Goal: Information Seeking & Learning: Check status

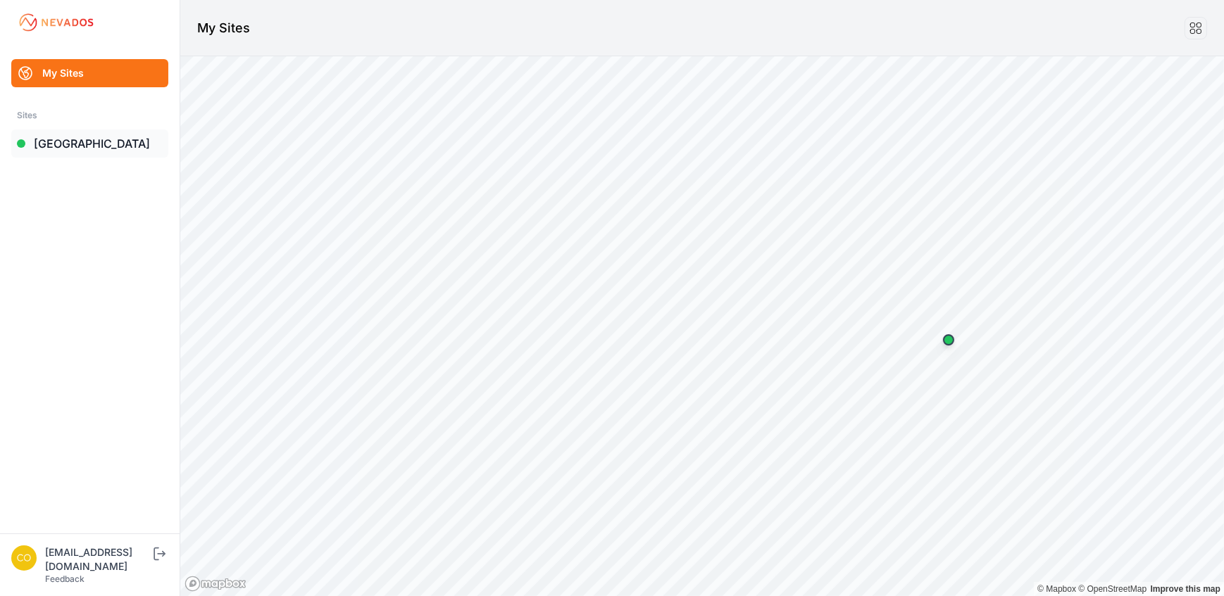
click at [75, 141] on link "[GEOGRAPHIC_DATA]" at bounding box center [89, 144] width 157 height 28
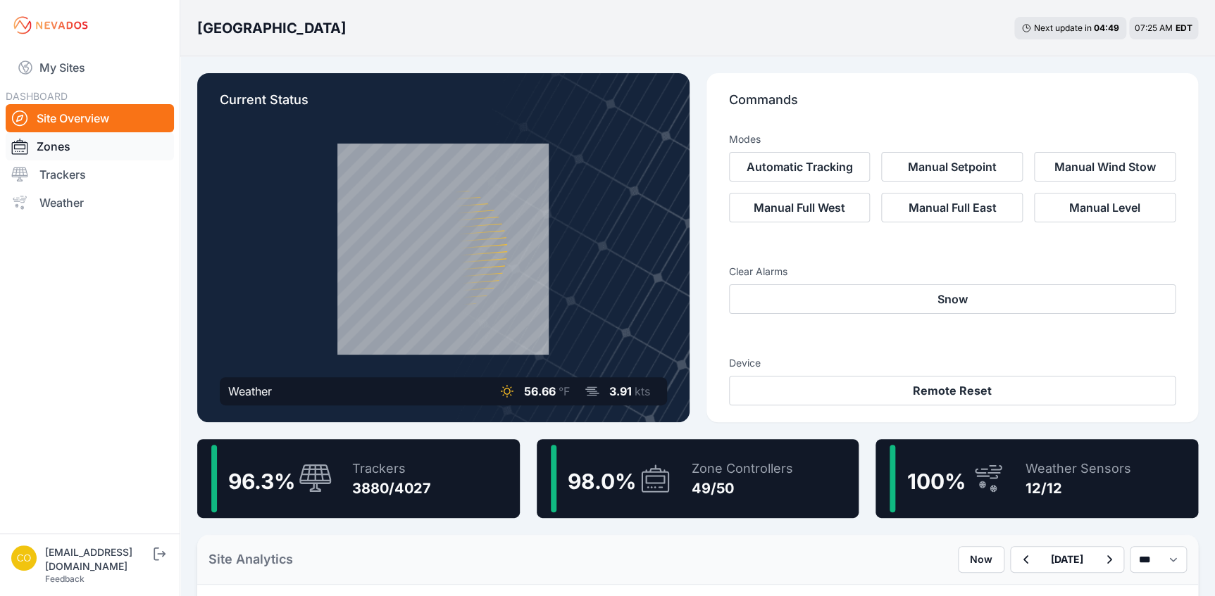
click at [106, 154] on link "Zones" at bounding box center [90, 146] width 168 height 28
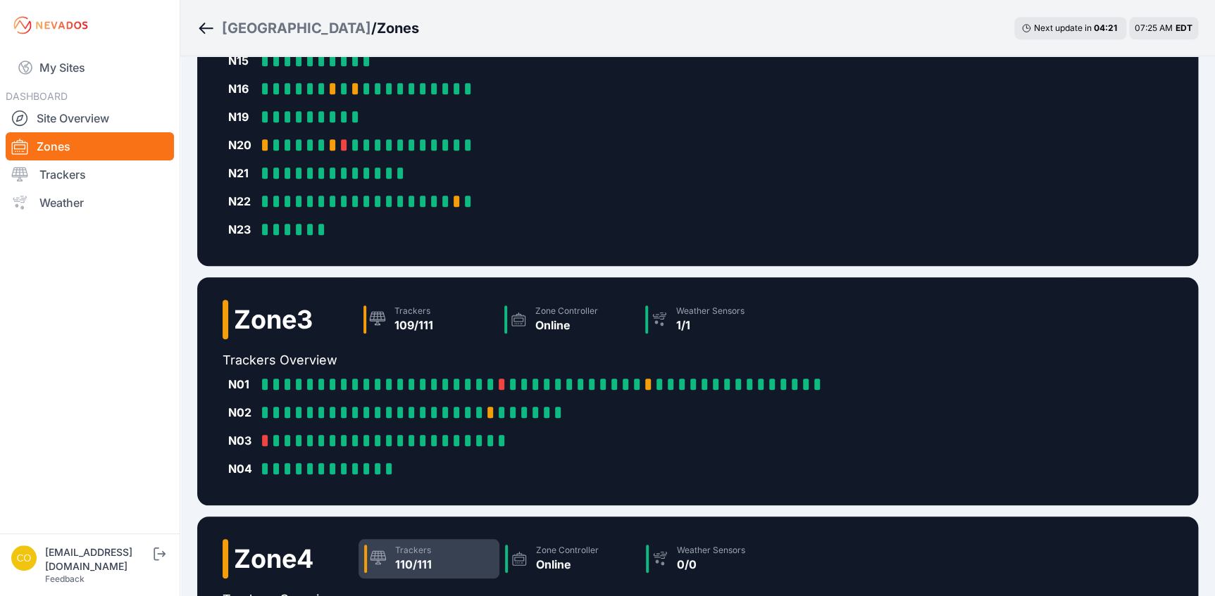
scroll to position [666, 0]
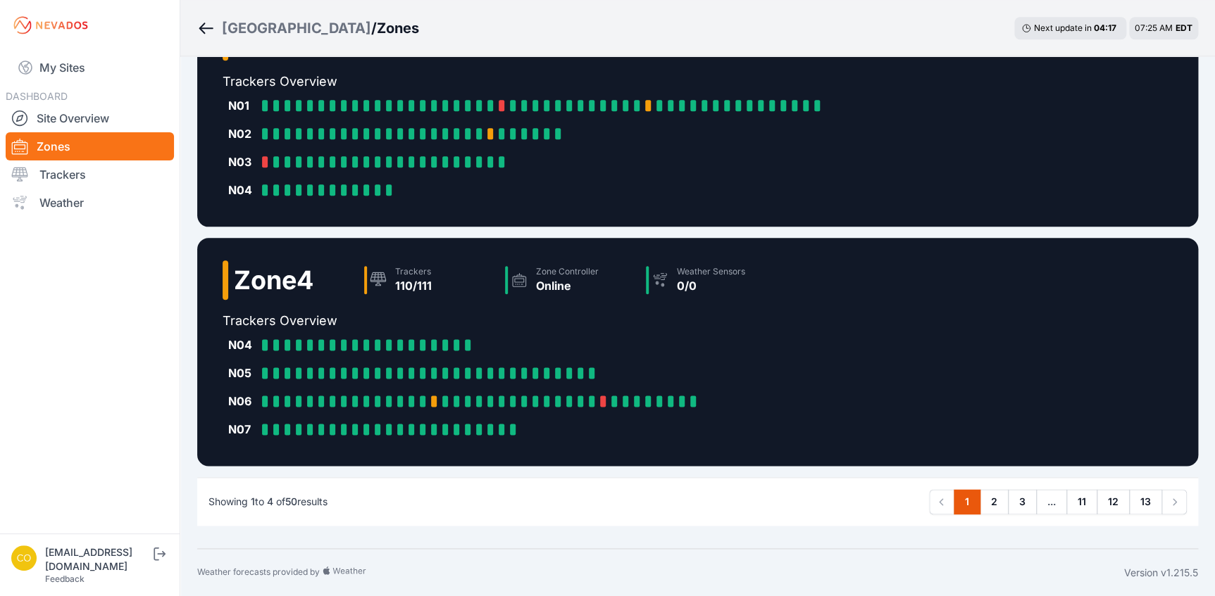
click at [1056, 504] on span "..." at bounding box center [1051, 501] width 31 height 25
click at [1085, 507] on link "11" at bounding box center [1081, 501] width 31 height 25
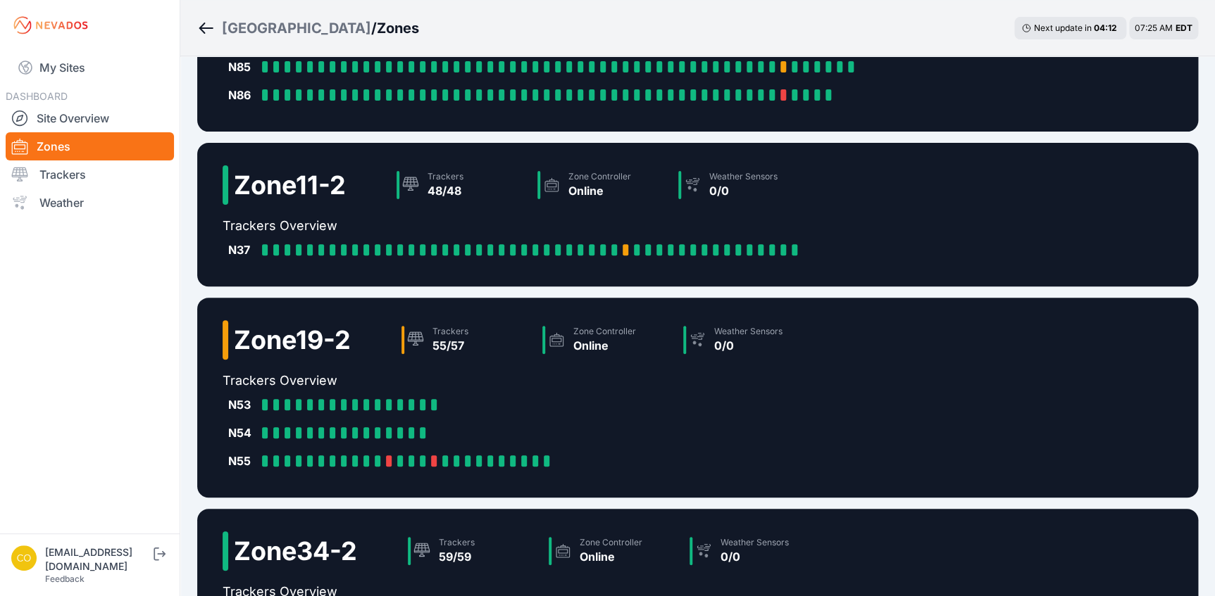
scroll to position [328, 0]
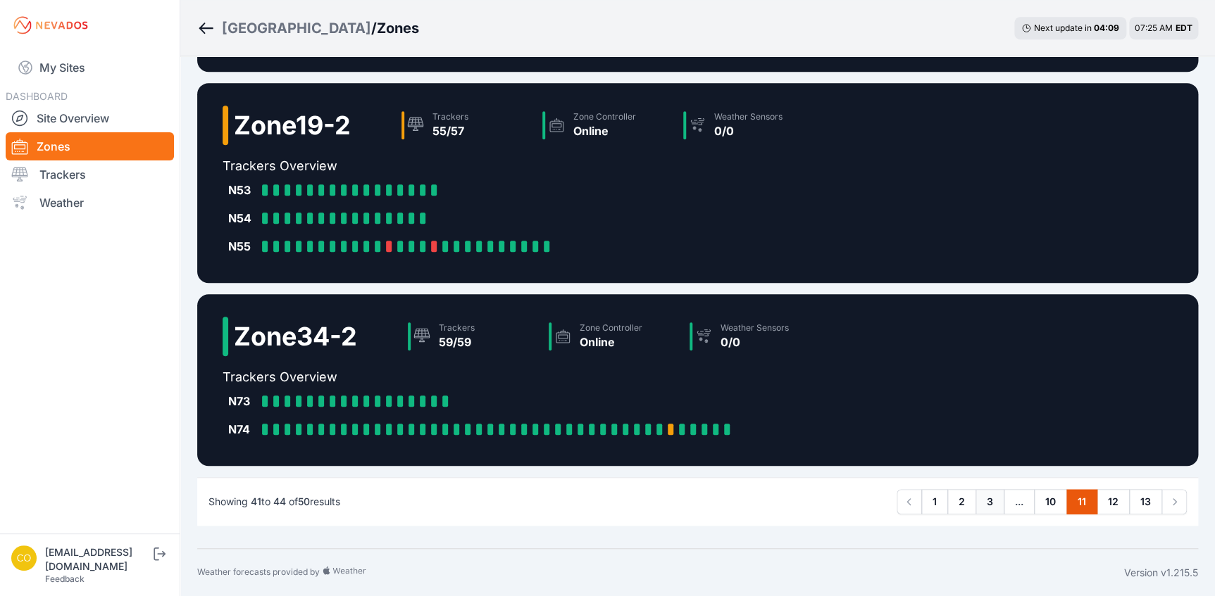
click at [993, 506] on link "3" at bounding box center [989, 501] width 29 height 25
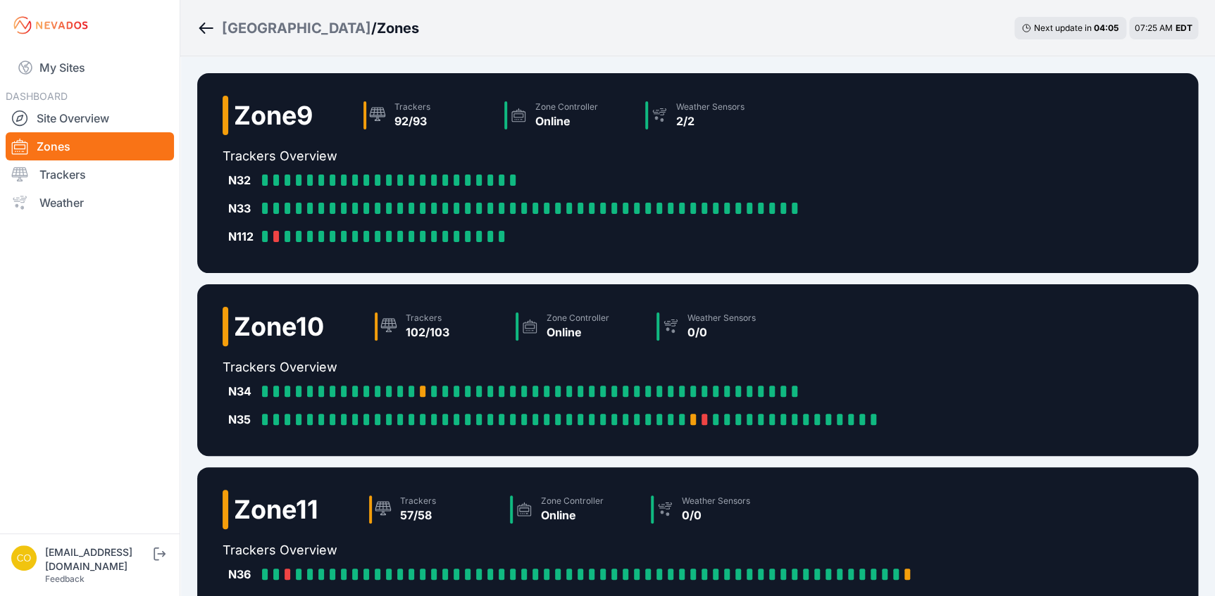
scroll to position [328, 0]
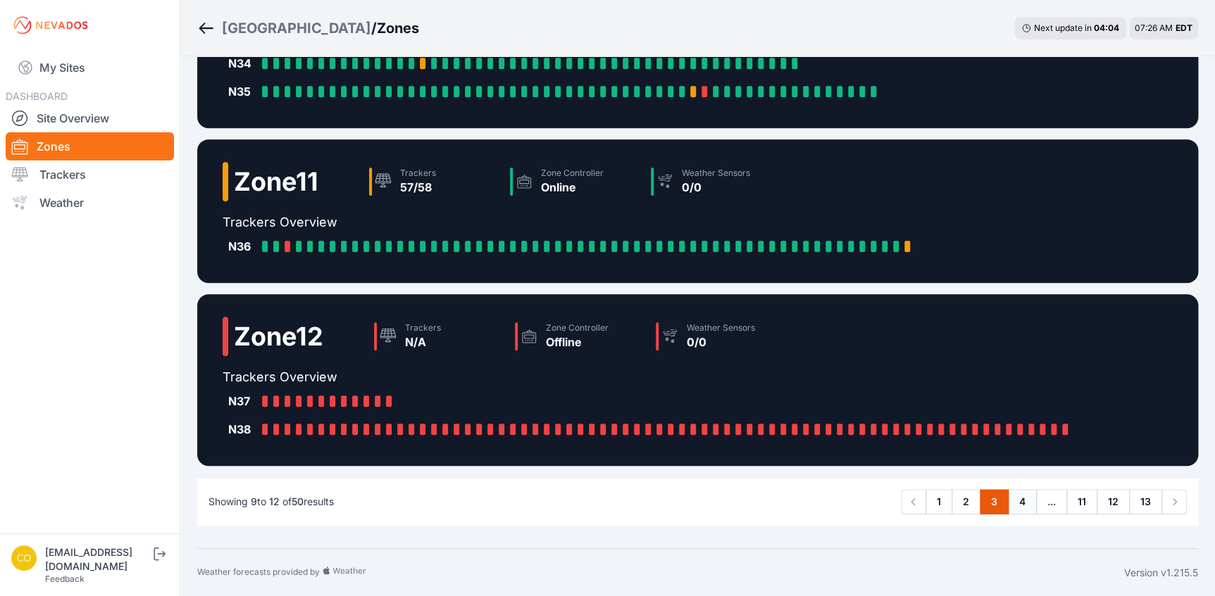
click at [1017, 501] on link "4" at bounding box center [1022, 501] width 29 height 25
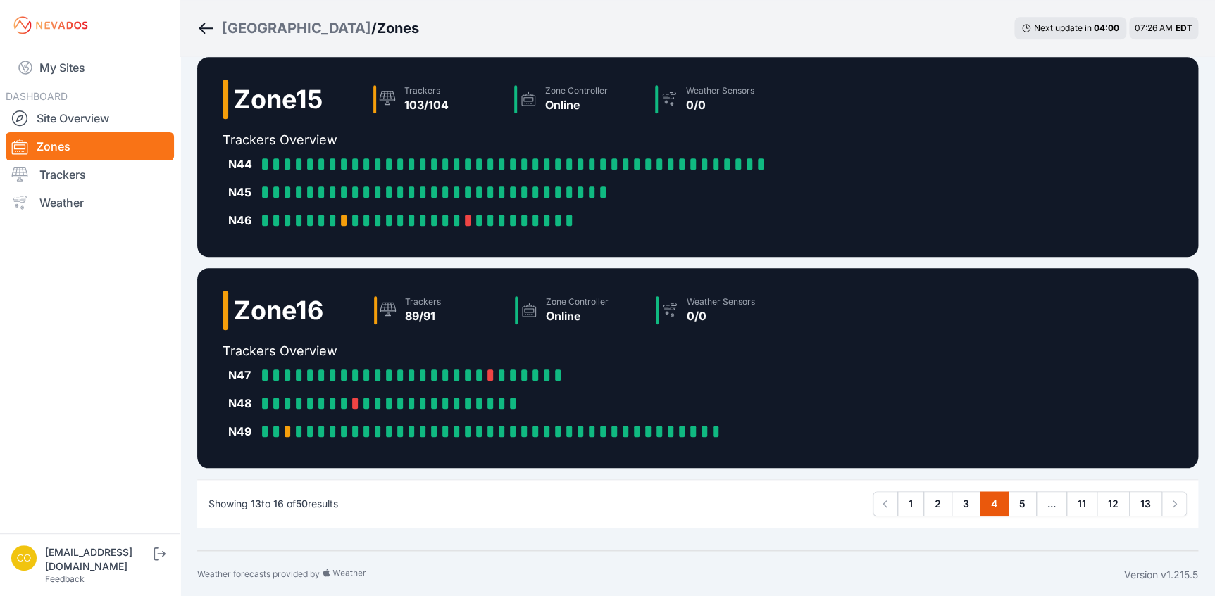
scroll to position [385, 0]
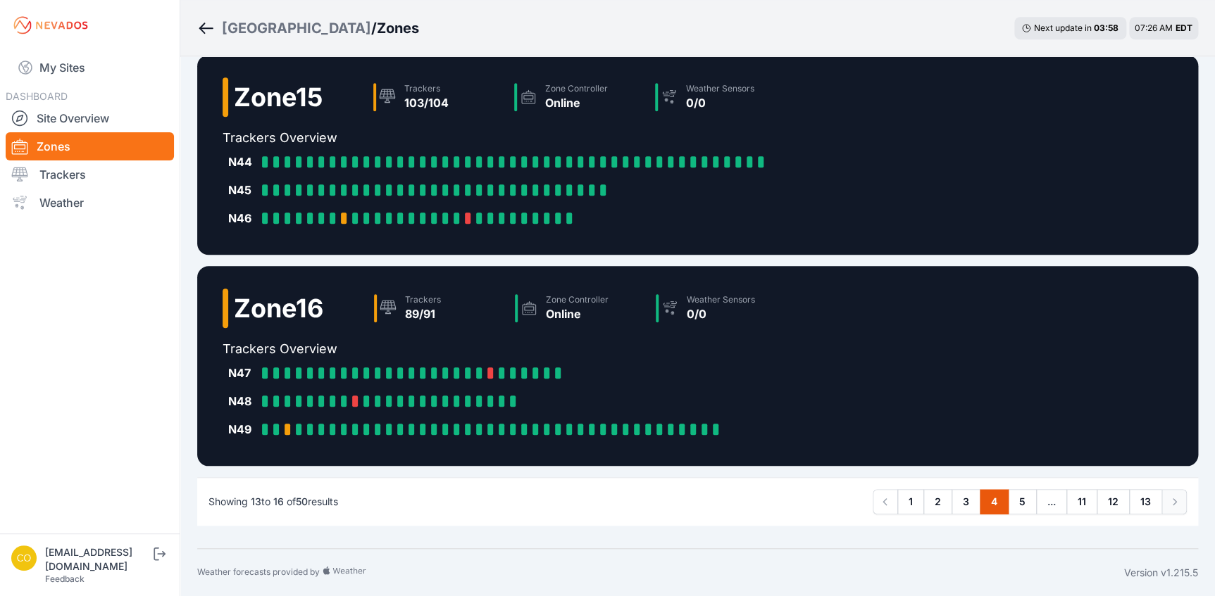
click at [1176, 511] on link "Next" at bounding box center [1173, 501] width 25 height 25
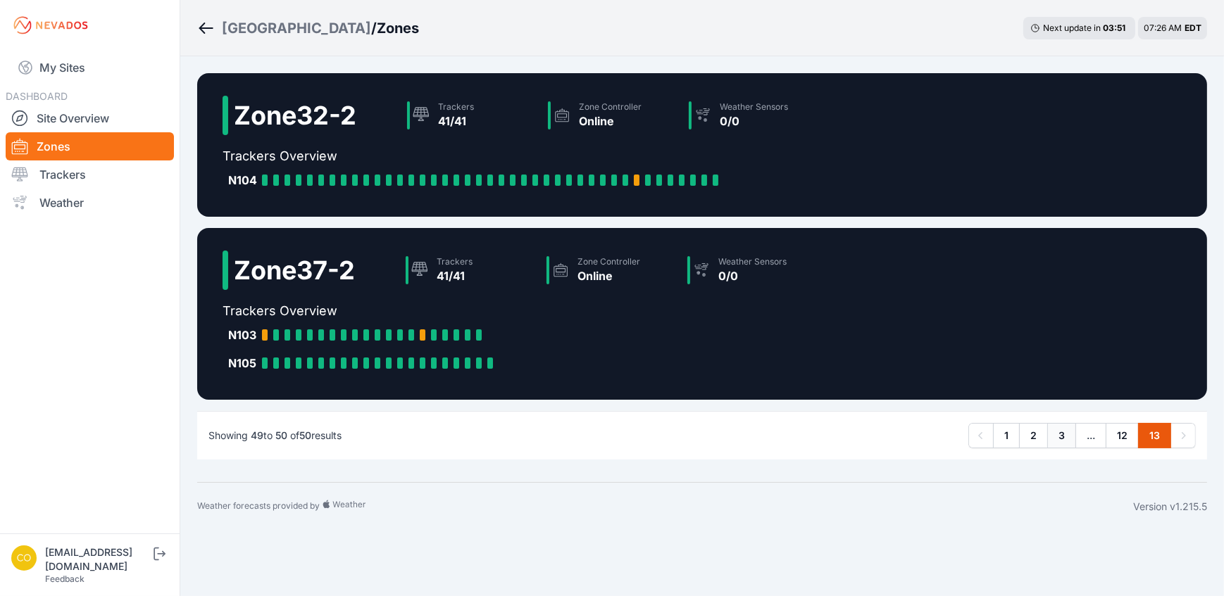
click at [1066, 439] on link "3" at bounding box center [1061, 435] width 29 height 25
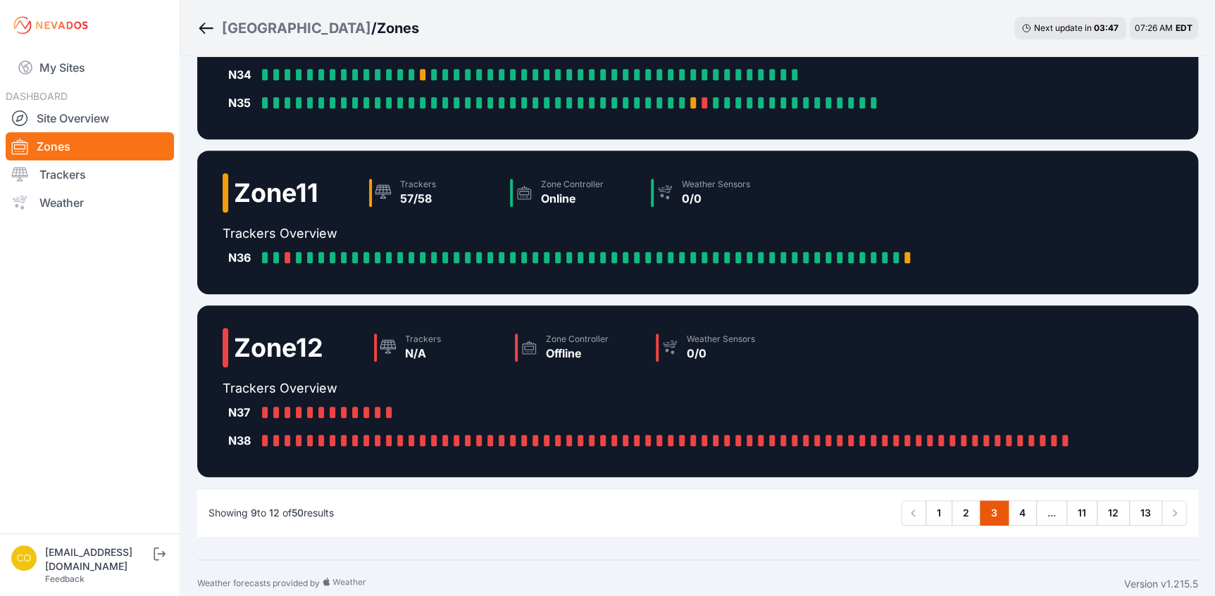
scroll to position [328, 0]
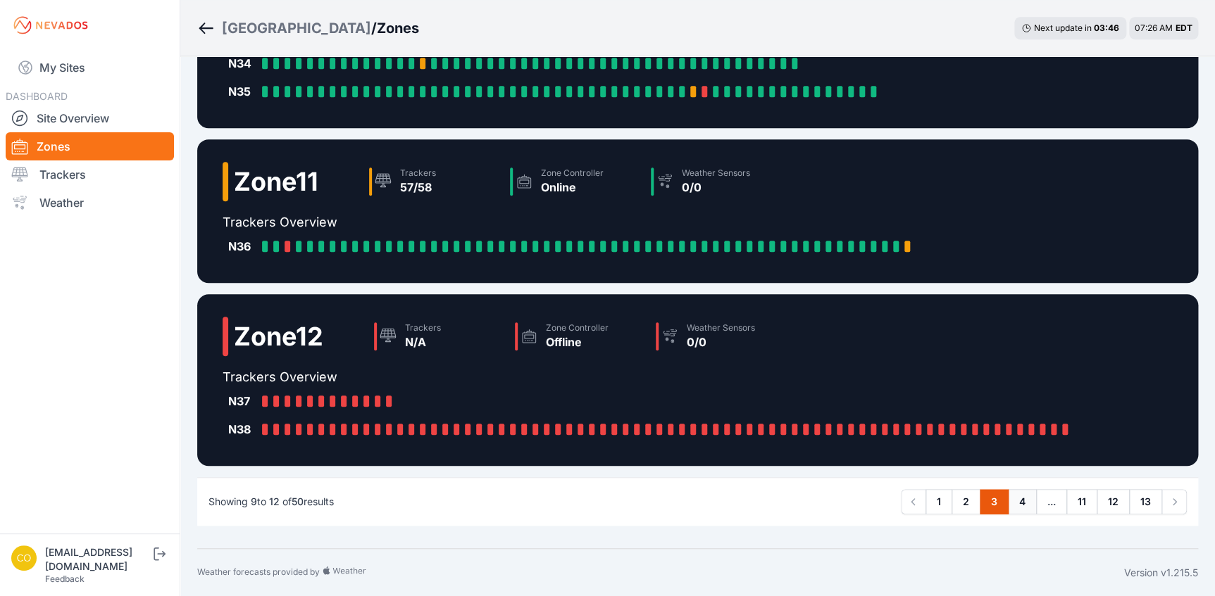
click at [1028, 505] on link "4" at bounding box center [1022, 501] width 29 height 25
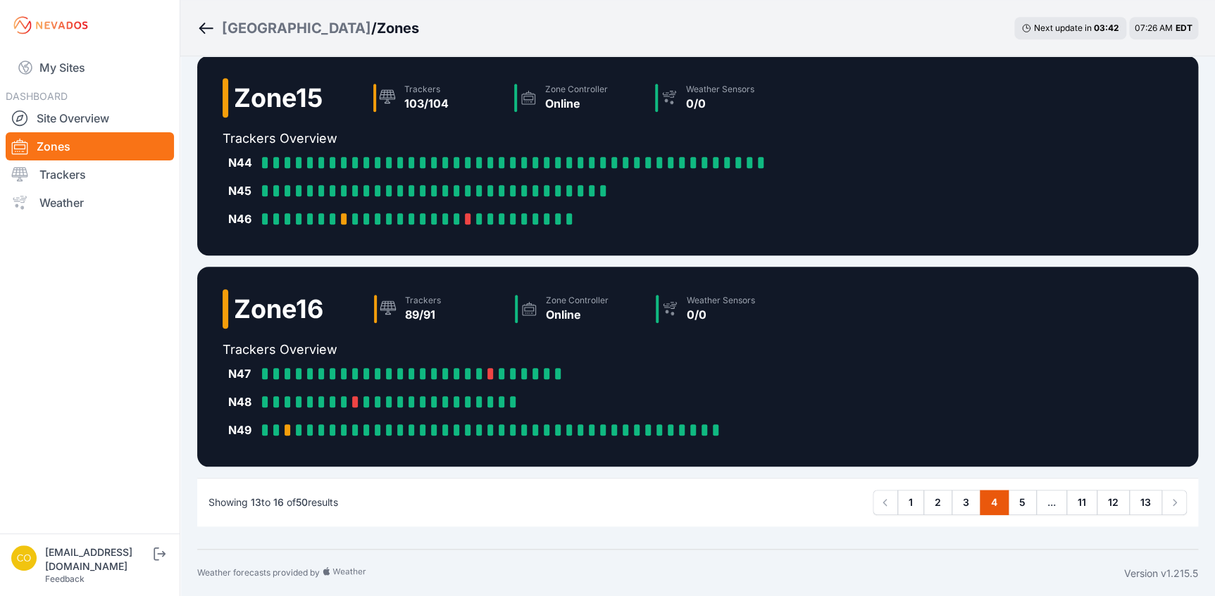
scroll to position [385, 0]
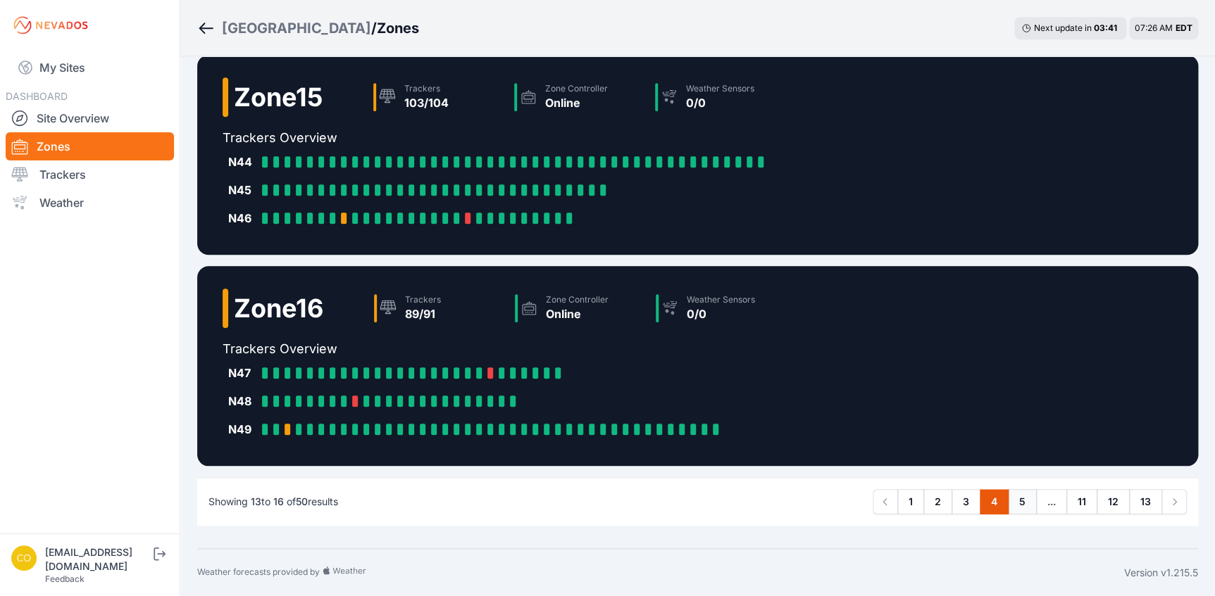
click at [1018, 499] on link "5" at bounding box center [1022, 501] width 29 height 25
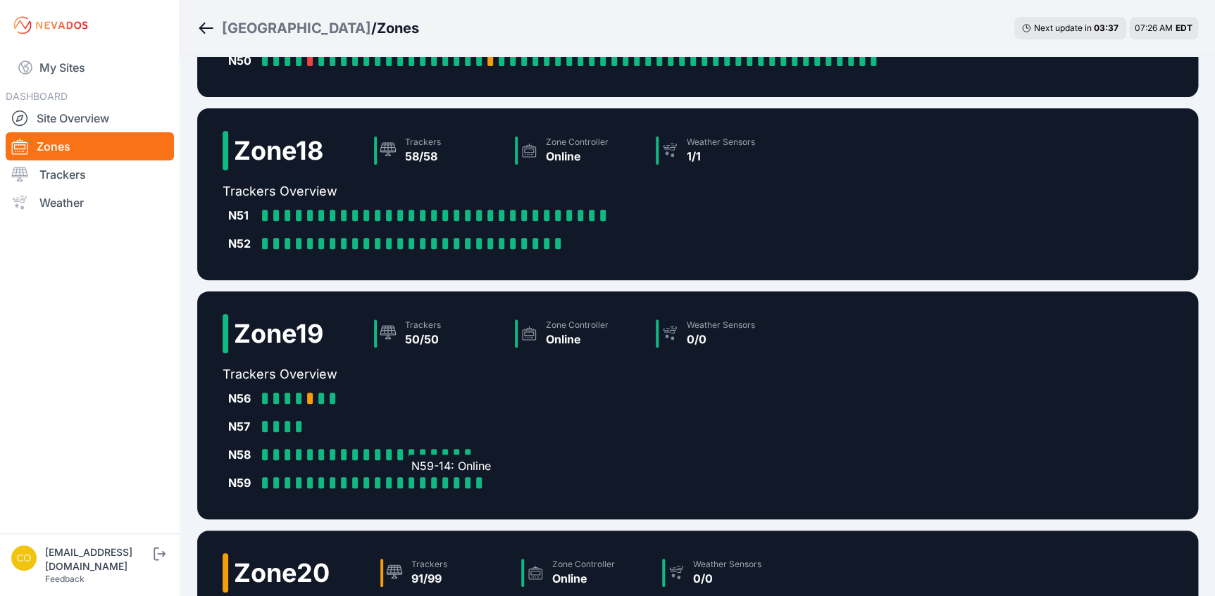
scroll to position [320, 0]
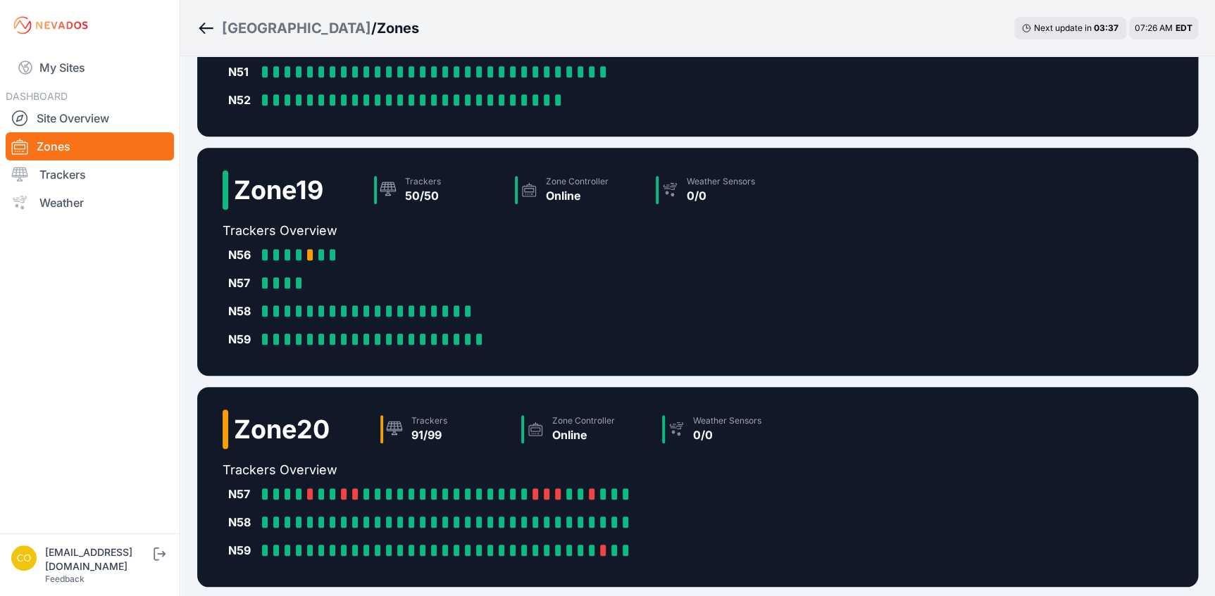
click at [265, 425] on h2 "Zone 20" at bounding box center [282, 429] width 96 height 28
click at [318, 430] on h2 "Zone 20" at bounding box center [282, 429] width 96 height 28
click at [242, 446] on div "Zone 20" at bounding box center [276, 429] width 107 height 39
drag, startPoint x: 242, startPoint y: 446, endPoint x: 224, endPoint y: 432, distance: 22.7
click at [224, 432] on div at bounding box center [226, 429] width 6 height 39
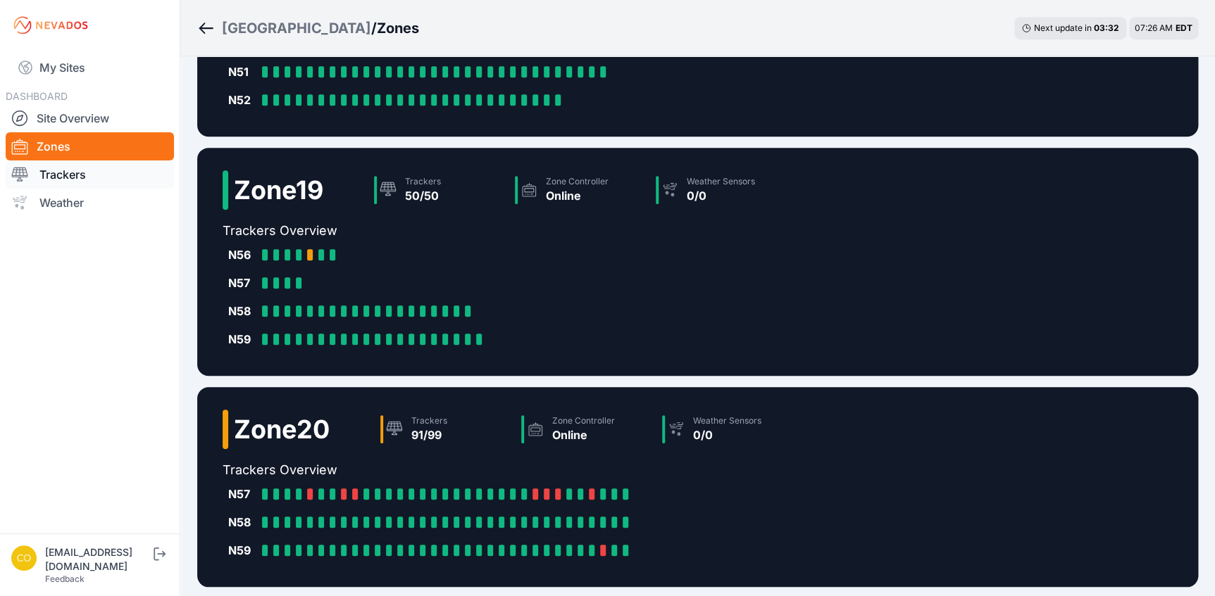
click at [80, 181] on link "Trackers" at bounding box center [90, 175] width 168 height 28
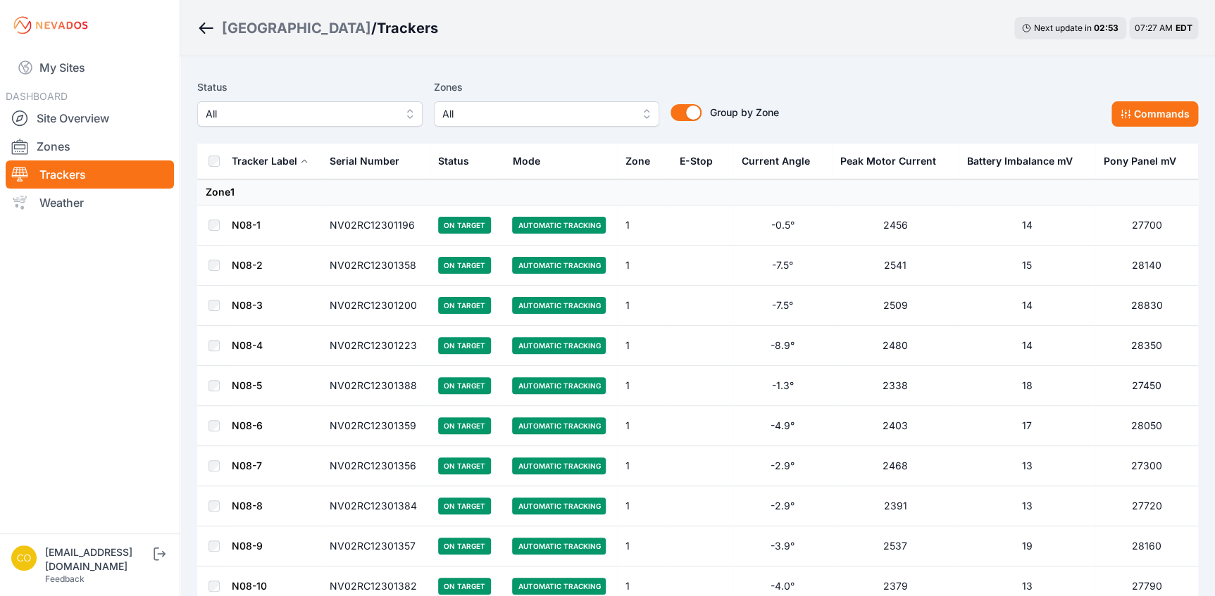
click at [647, 119] on button "All" at bounding box center [546, 113] width 225 height 25
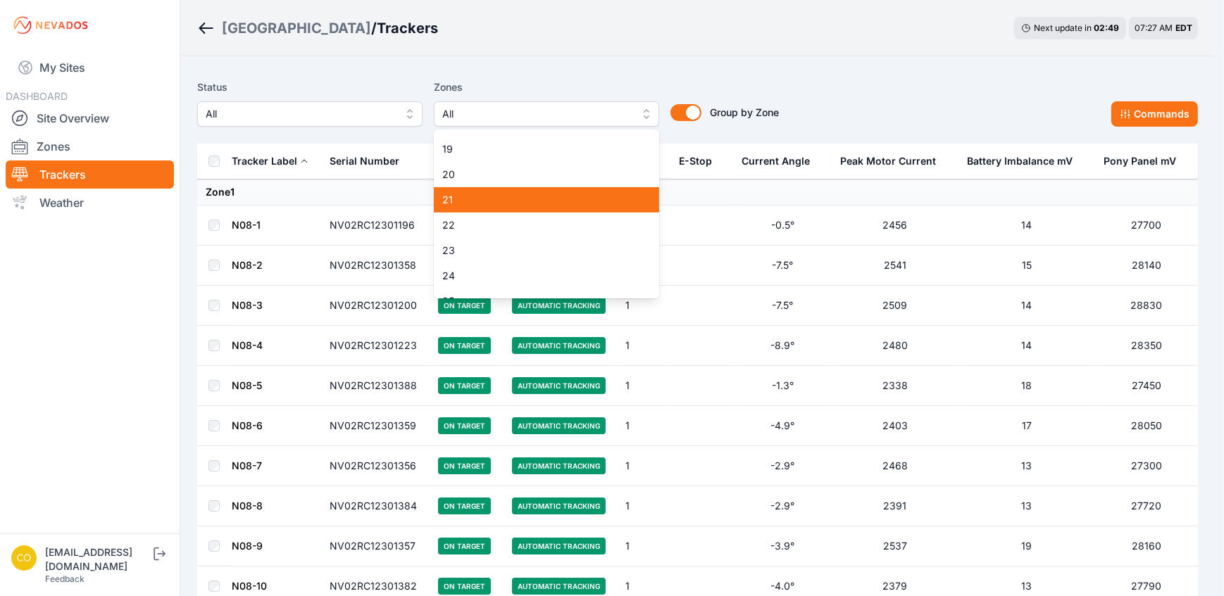
scroll to position [448, 0]
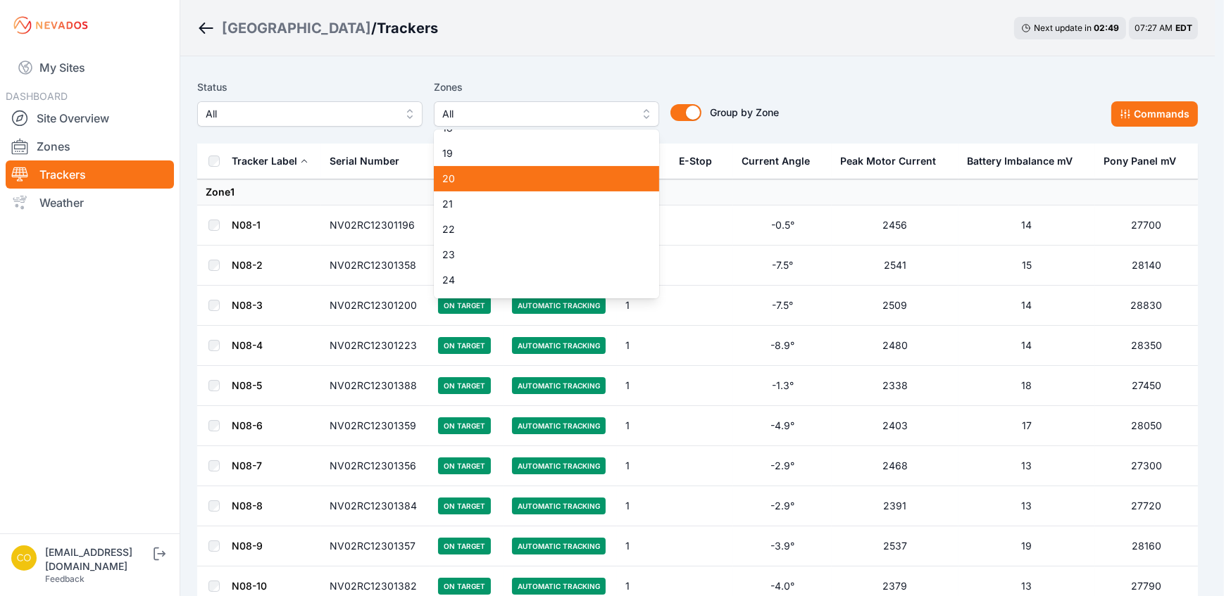
click at [479, 183] on span "20" at bounding box center [538, 179] width 192 height 14
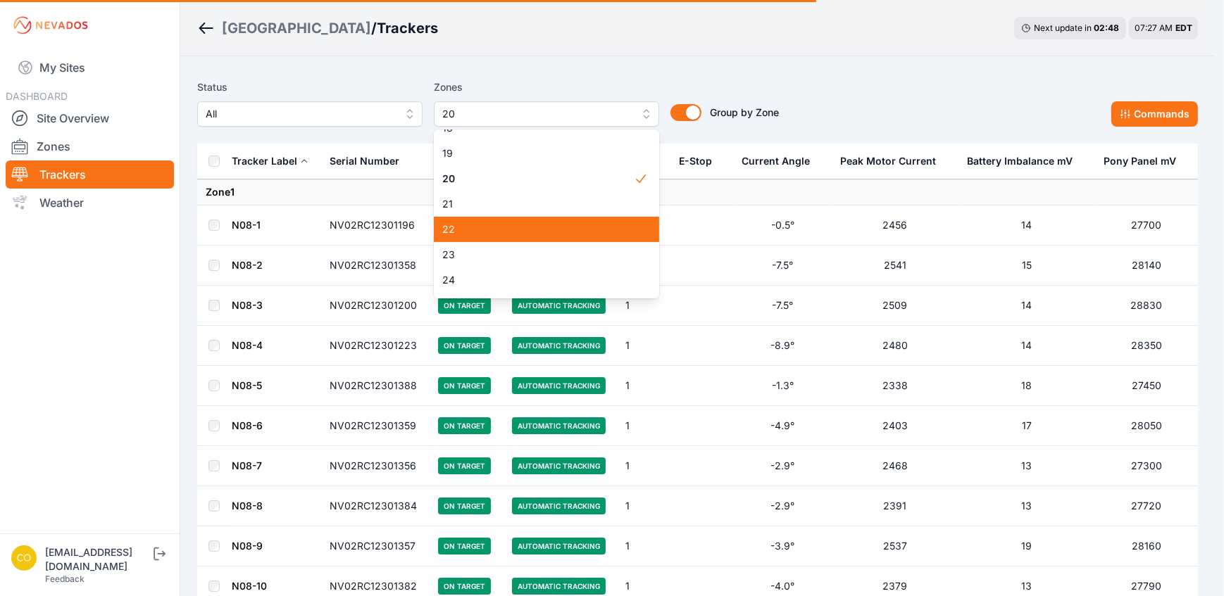
click at [493, 225] on span "22" at bounding box center [538, 230] width 192 height 14
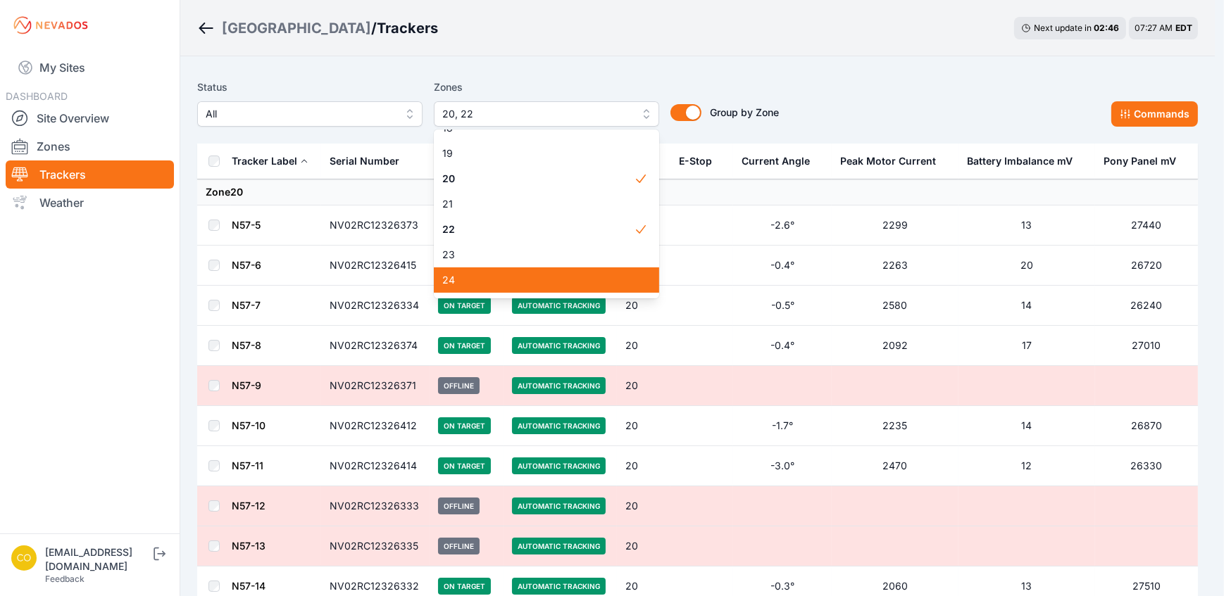
click at [479, 280] on span "24" at bounding box center [538, 280] width 192 height 14
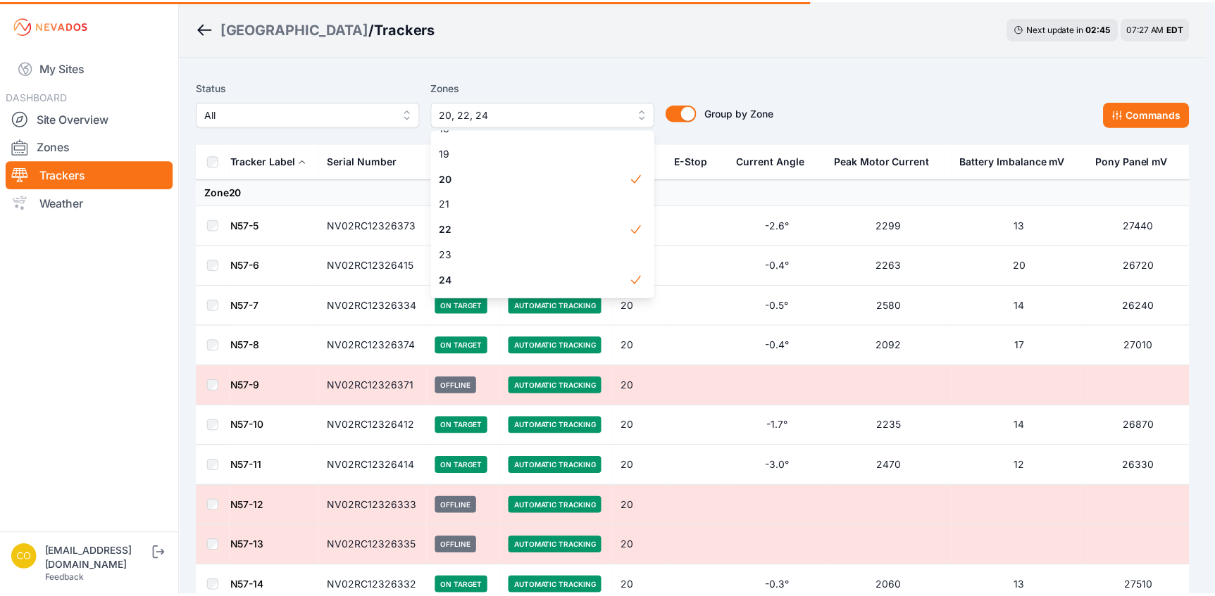
scroll to position [576, 0]
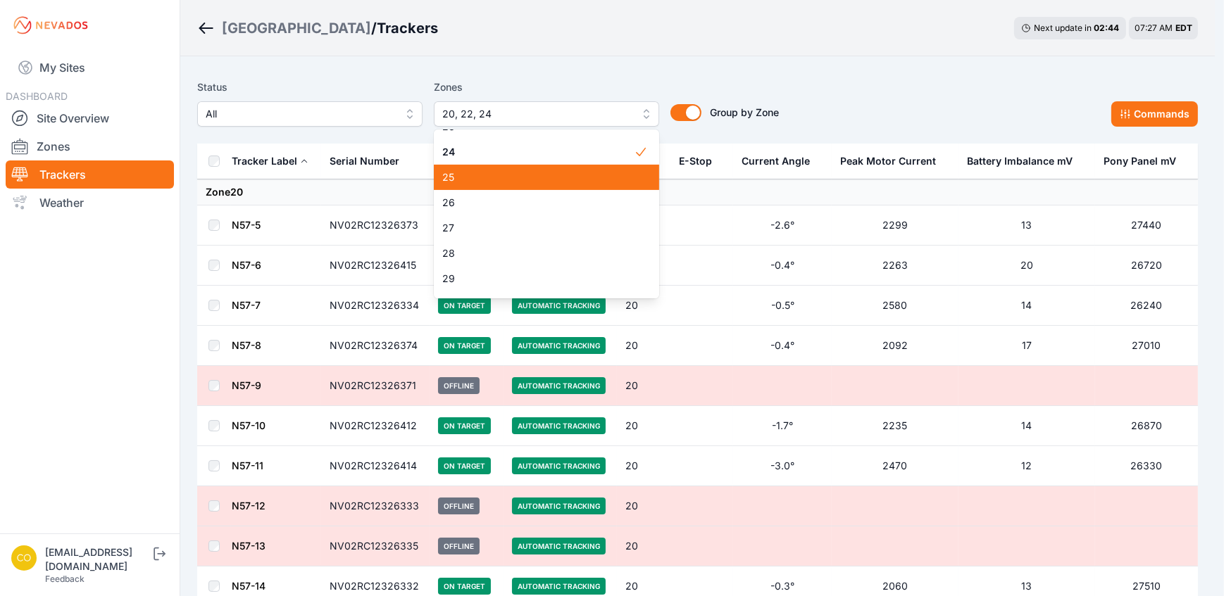
click at [475, 185] on div "25" at bounding box center [546, 177] width 225 height 25
click at [1120, 118] on div "Status All Zones 20, 22, 24, 25 1 2 3 4 5 6 7 8 9 10 11 12 13 14 15 16 17 18 19…" at bounding box center [697, 103] width 1001 height 48
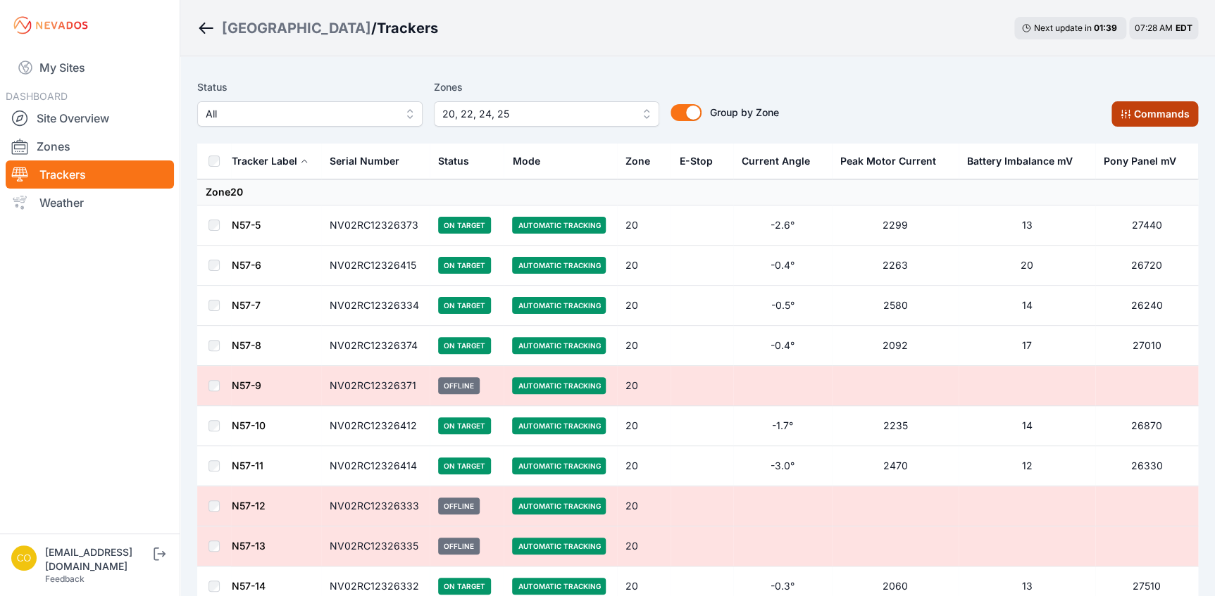
click at [1148, 120] on button "Commands" at bounding box center [1154, 113] width 87 height 25
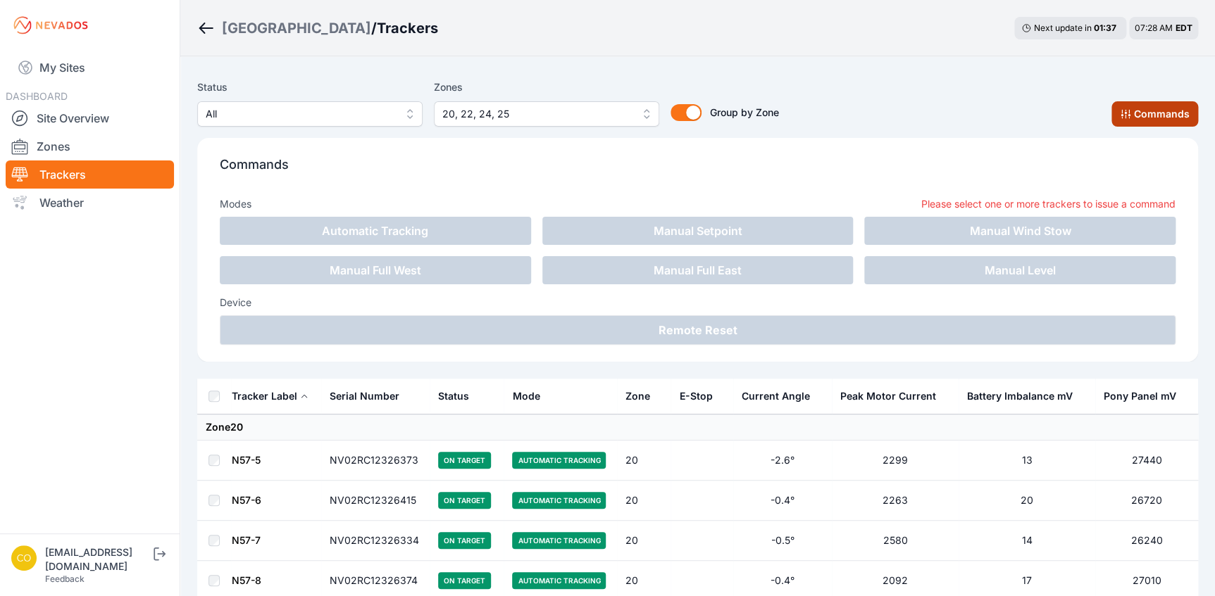
click at [1143, 117] on button "Commands" at bounding box center [1154, 113] width 87 height 25
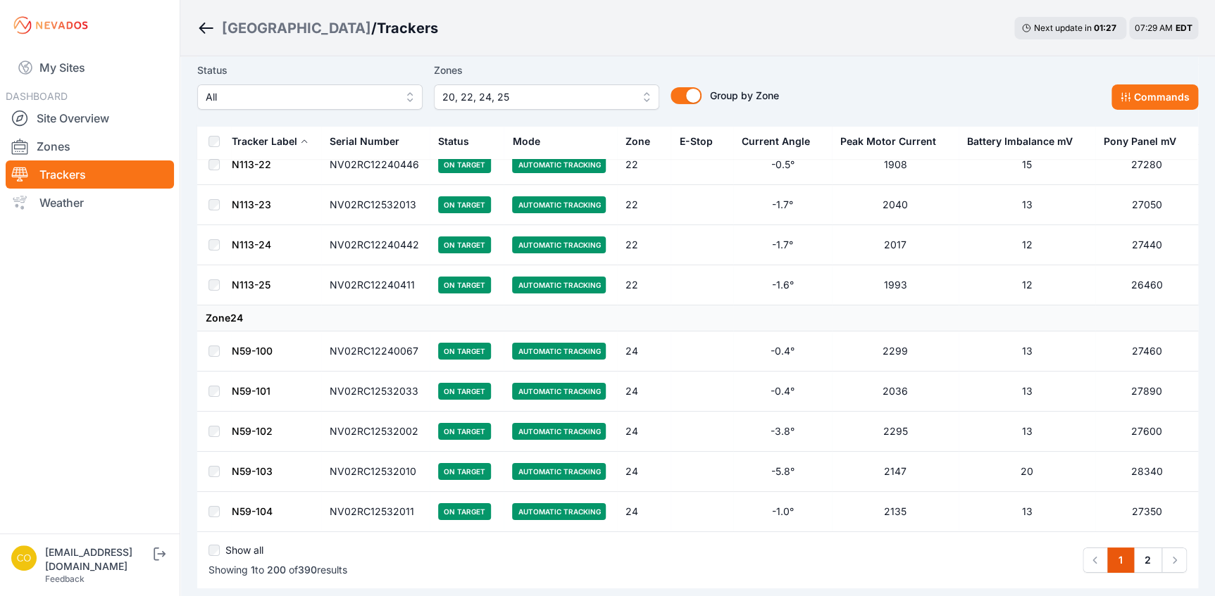
scroll to position [7834, 0]
